Goal: Task Accomplishment & Management: Use online tool/utility

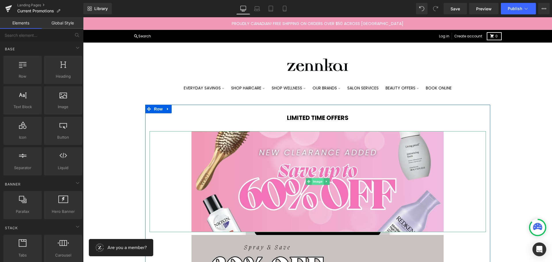
click at [312, 178] on span "Image" at bounding box center [317, 181] width 12 height 7
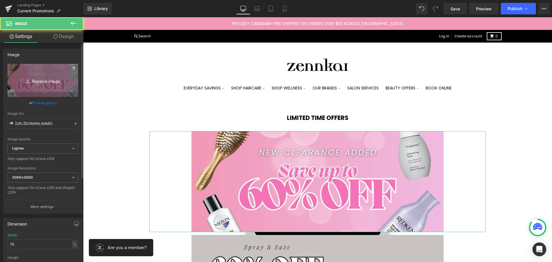
click at [47, 88] on link "Replace Image" at bounding box center [42, 80] width 71 height 33
type input "C:\fakepath\[DATE] Web Banner (11).jpg"
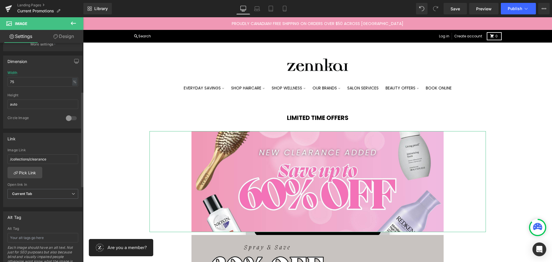
scroll to position [172, 0]
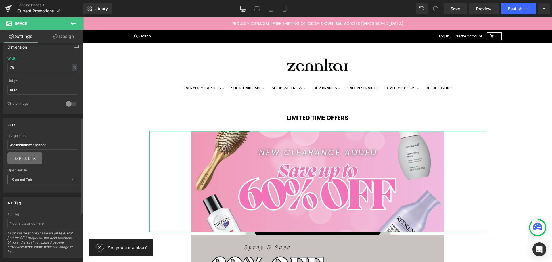
click at [34, 160] on link "Pick Link" at bounding box center [24, 157] width 35 height 11
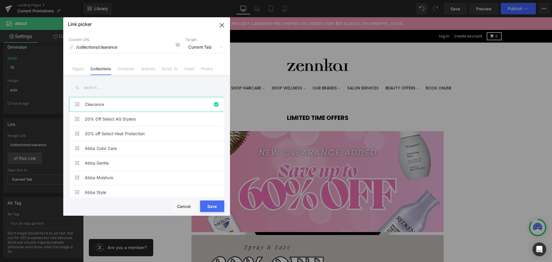
click at [94, 85] on input "text" at bounding box center [146, 87] width 155 height 13
type input "deign"
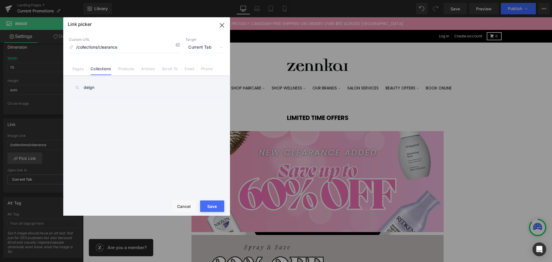
type input "[URL][DOMAIN_NAME]"
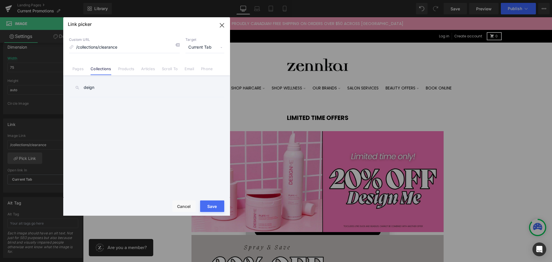
scroll to position [177, 0]
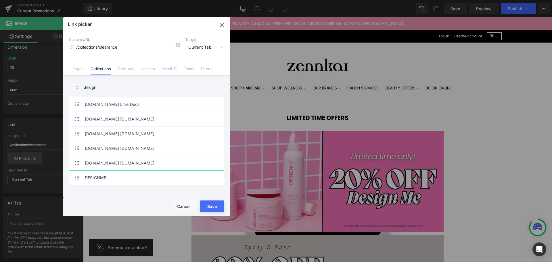
type input "design"
click at [100, 178] on link "DESIGNME" at bounding box center [148, 177] width 126 height 14
type input "/collections/design-me"
click at [209, 206] on button "Save" at bounding box center [212, 205] width 24 height 11
type input "/collections/design-me"
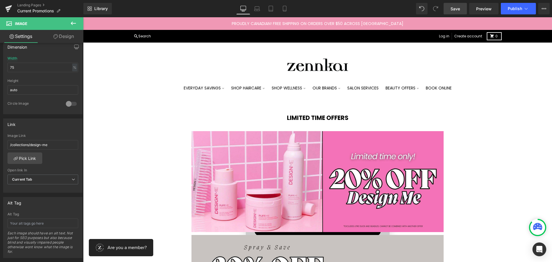
click at [455, 7] on span "Save" at bounding box center [454, 9] width 9 height 6
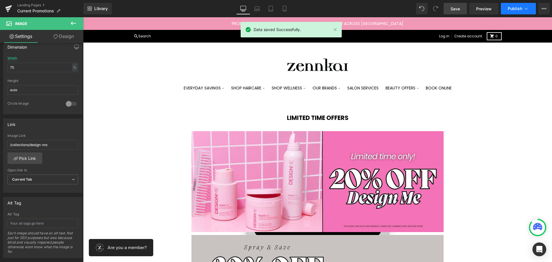
click at [518, 8] on span "Publish" at bounding box center [514, 8] width 14 height 5
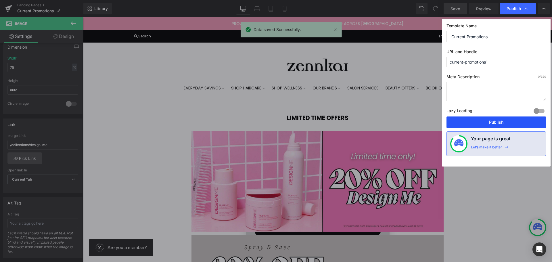
click at [495, 121] on button "Publish" at bounding box center [495, 121] width 99 height 11
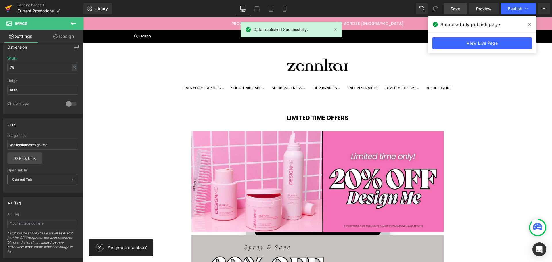
click at [7, 7] on icon at bounding box center [8, 7] width 7 height 4
